Goal: Task Accomplishment & Management: Complete application form

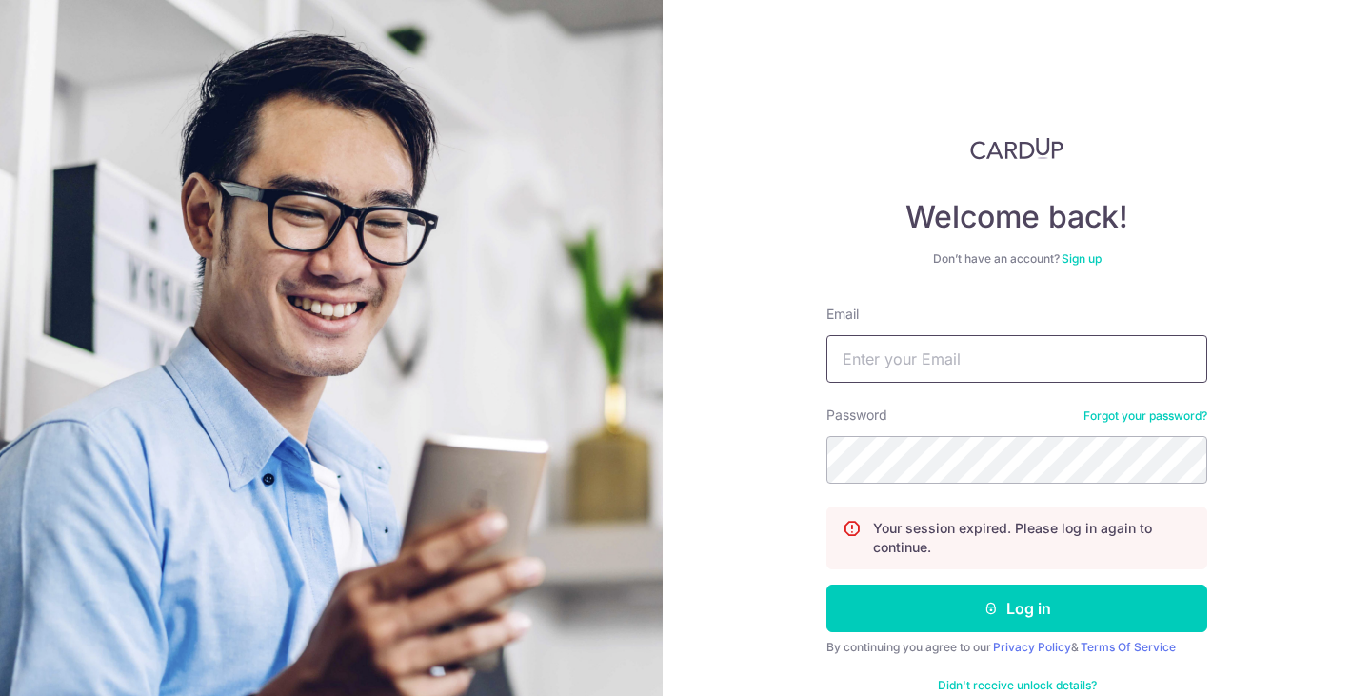
click at [936, 379] on input "Email" at bounding box center [1016, 359] width 381 height 48
type input "[EMAIL_ADDRESS][DOMAIN_NAME]"
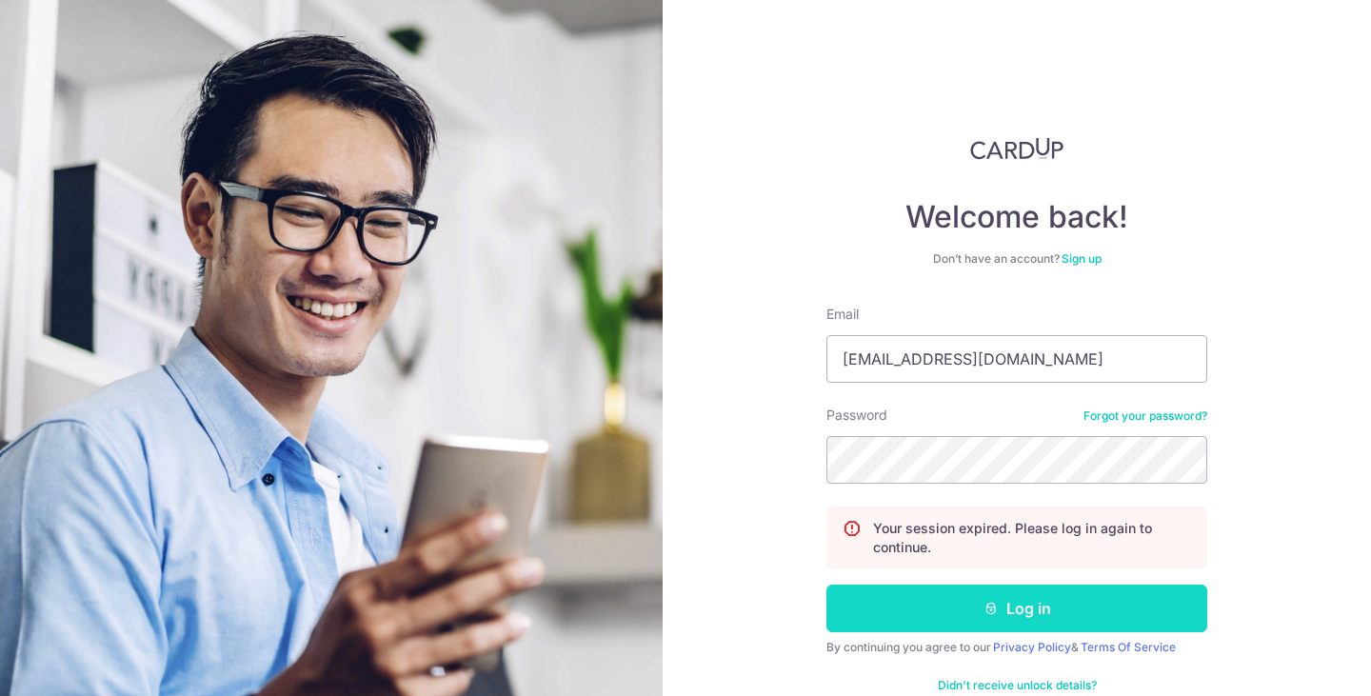
click at [996, 611] on icon "submit" at bounding box center [990, 608] width 15 height 15
